Goal: Task Accomplishment & Management: Use online tool/utility

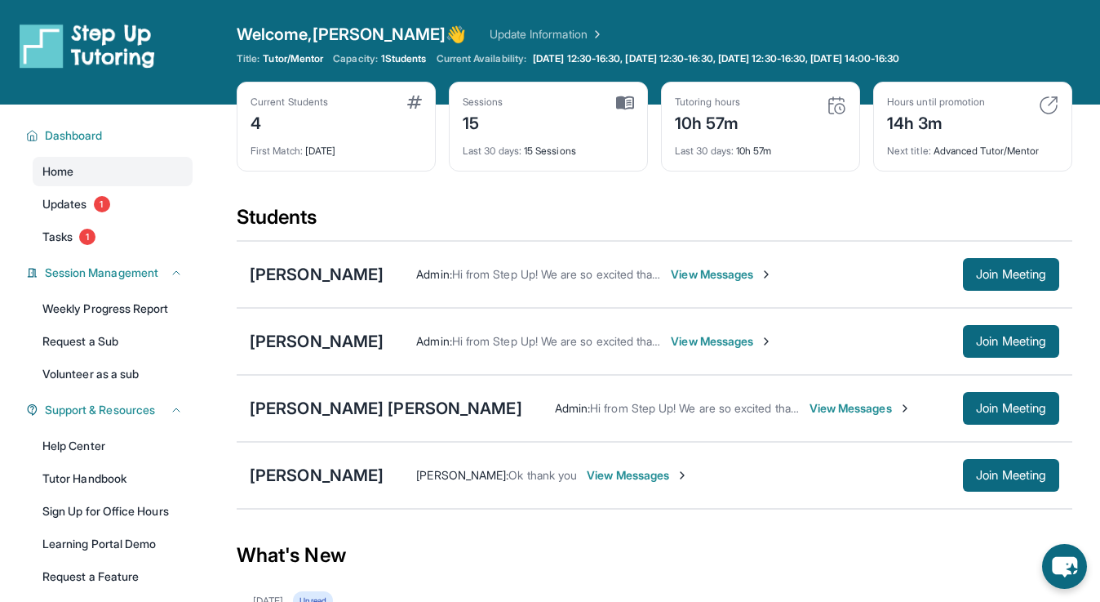
scroll to position [140, 0]
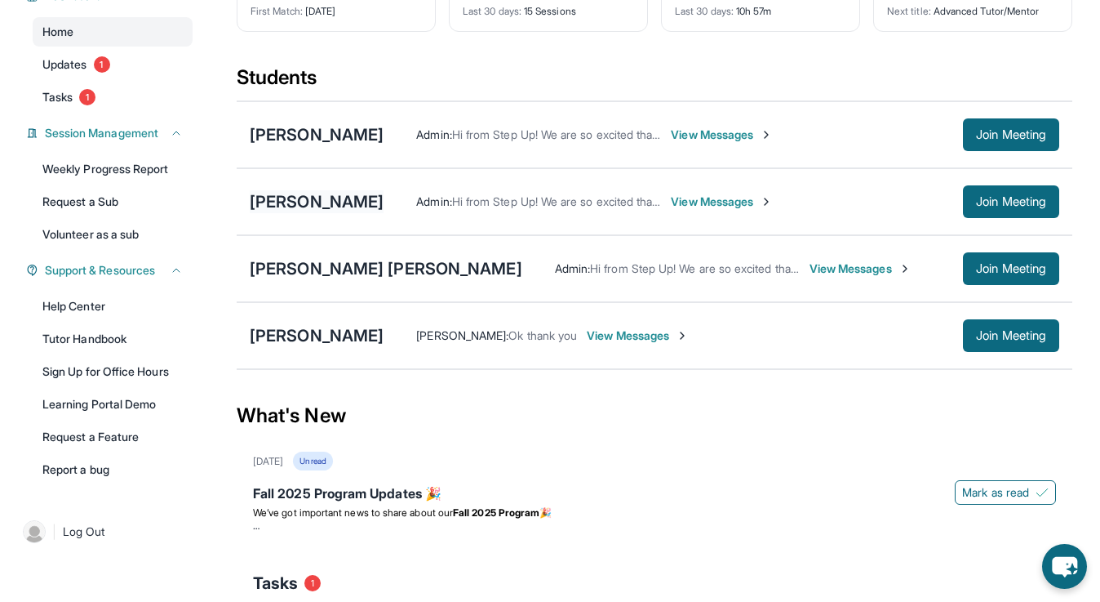
click at [331, 202] on div "[PERSON_NAME]" at bounding box center [317, 201] width 134 height 23
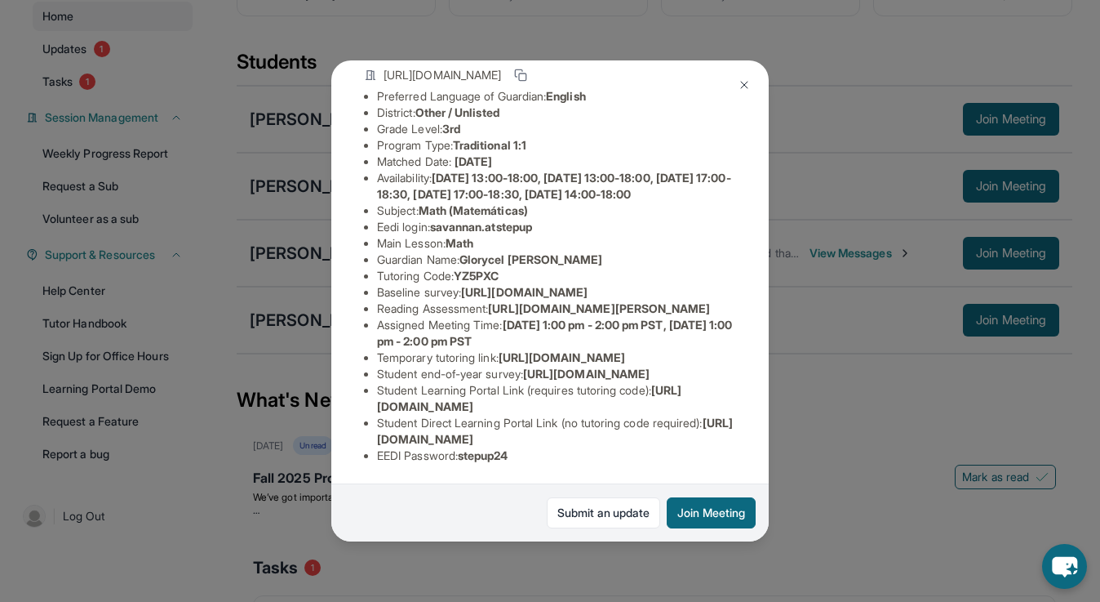
scroll to position [224, 0]
drag, startPoint x: 437, startPoint y: 140, endPoint x: 555, endPoint y: 141, distance: 118.3
click at [555, 219] on li "Eedi login : savannan.atstepup" at bounding box center [556, 227] width 359 height 16
copy span "savannan.atstepup"
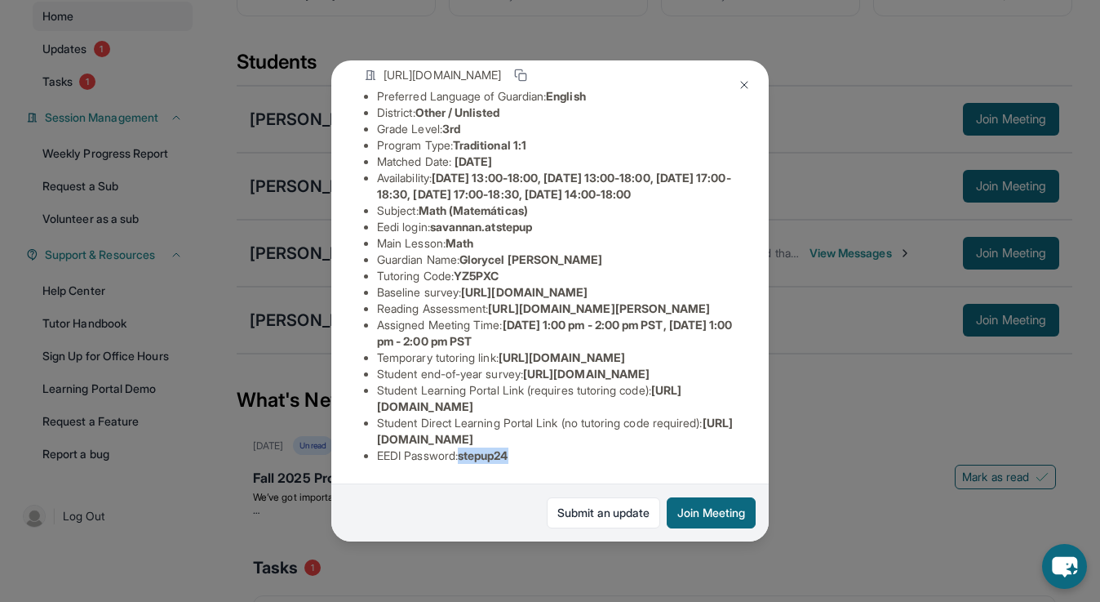
drag, startPoint x: 527, startPoint y: 453, endPoint x: 466, endPoint y: 456, distance: 61.3
click at [465, 456] on li "EEDI Password : stepup24" at bounding box center [556, 455] width 359 height 16
copy span "stepup24"
click at [739, 79] on img at bounding box center [744, 84] width 13 height 13
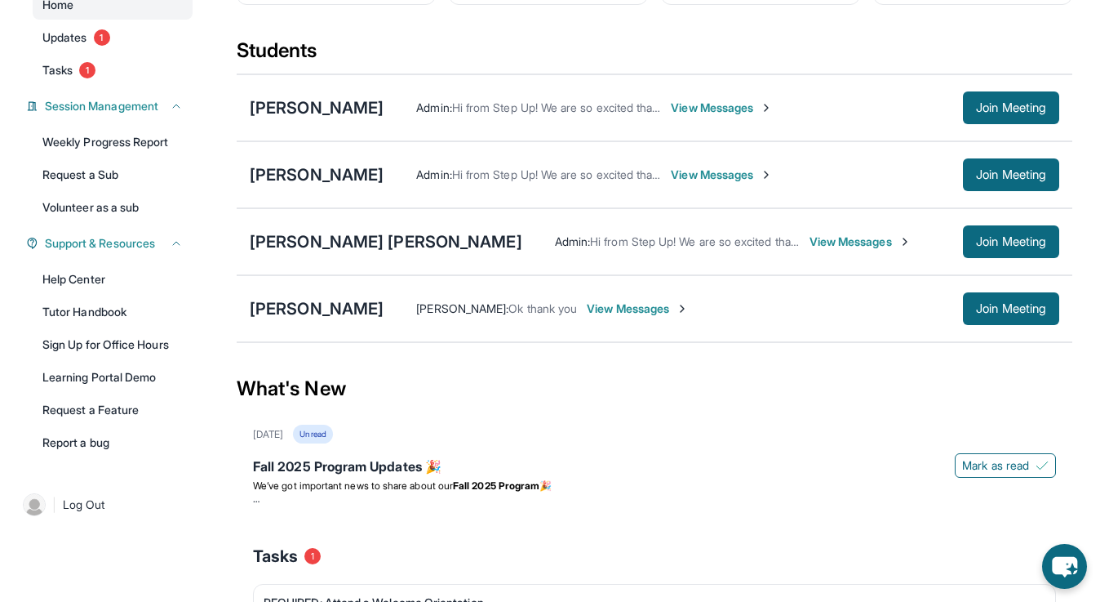
scroll to position [0, 0]
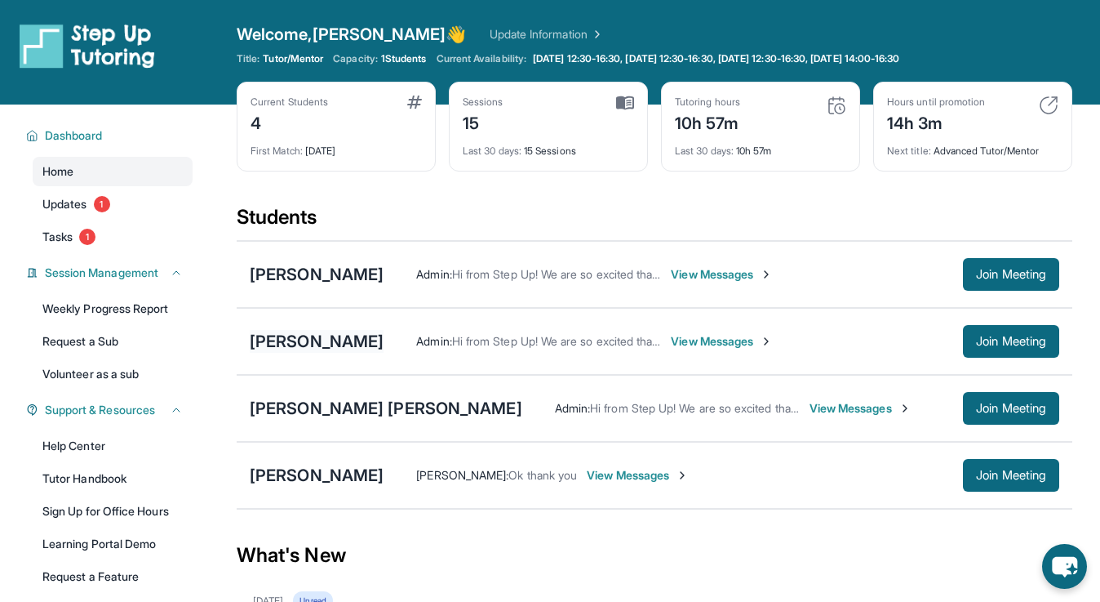
click at [353, 344] on div "[PERSON_NAME]" at bounding box center [317, 341] width 134 height 23
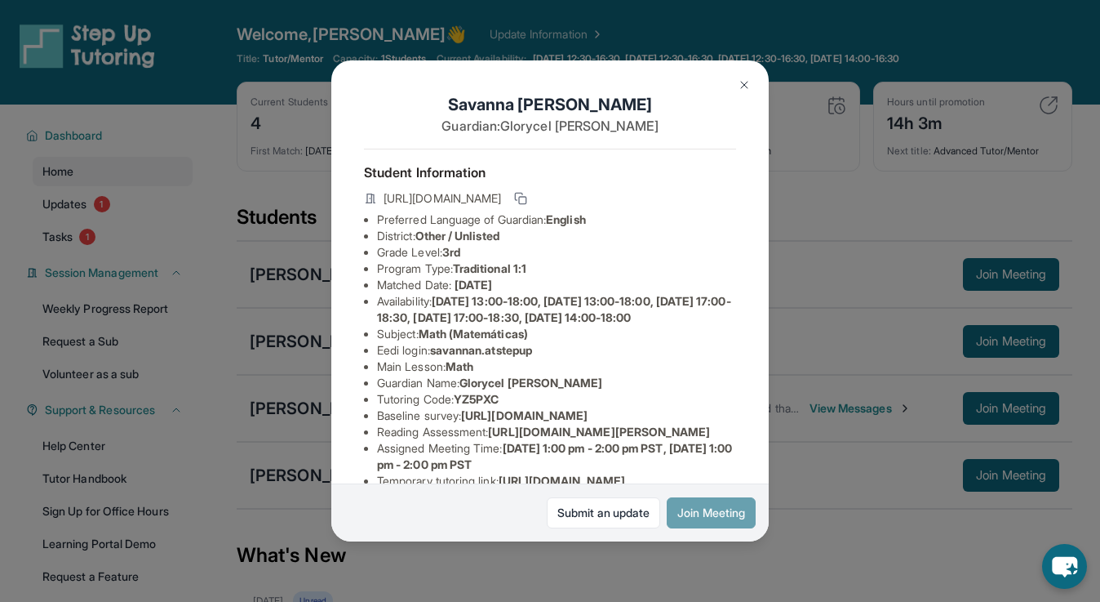
click at [740, 522] on button "Join Meeting" at bounding box center [711, 512] width 89 height 31
